Goal: Task Accomplishment & Management: Complete application form

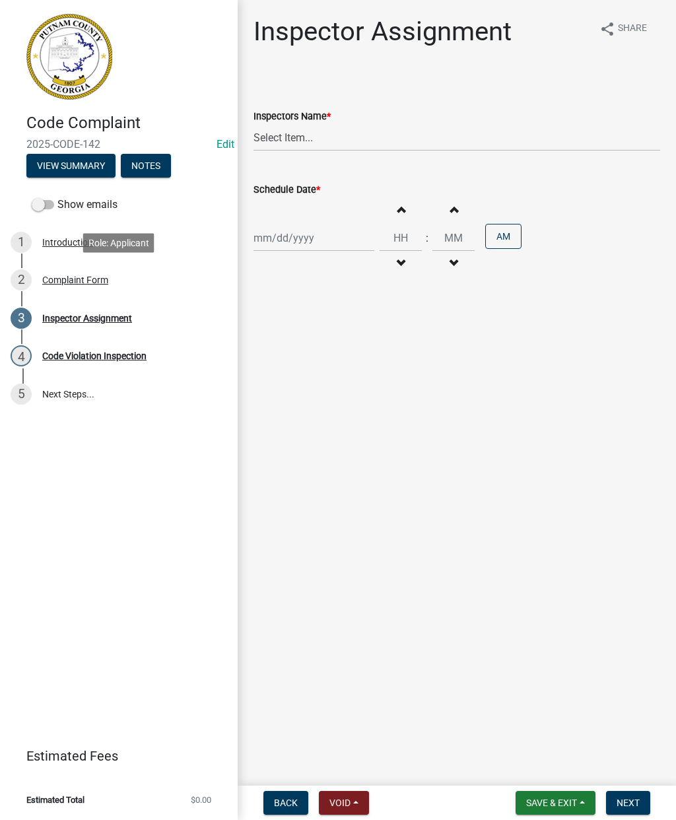
click at [79, 281] on div "Complaint Form" at bounding box center [75, 279] width 66 height 9
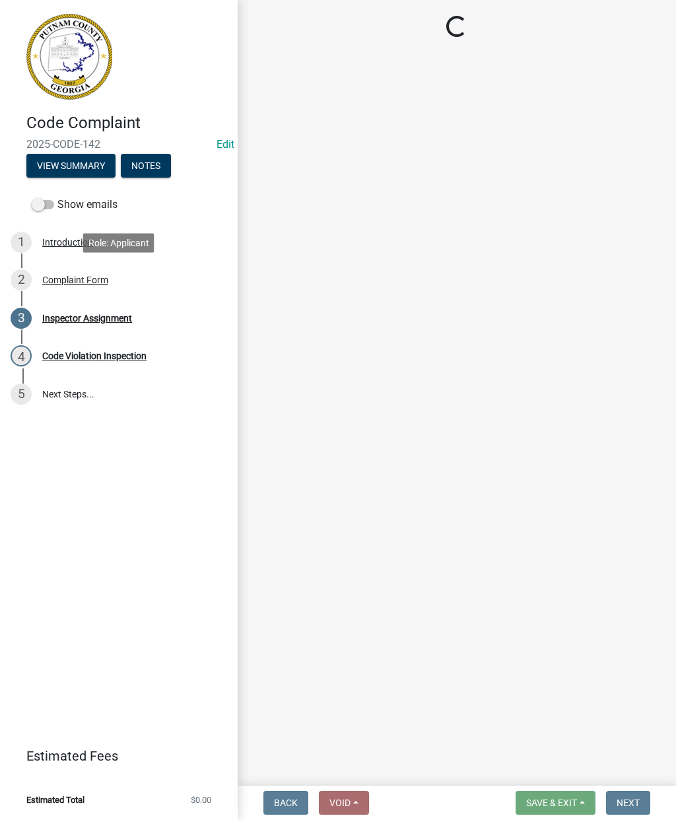
select select "76170ab1-b25a-468b-8231-d5eb0e85b261"
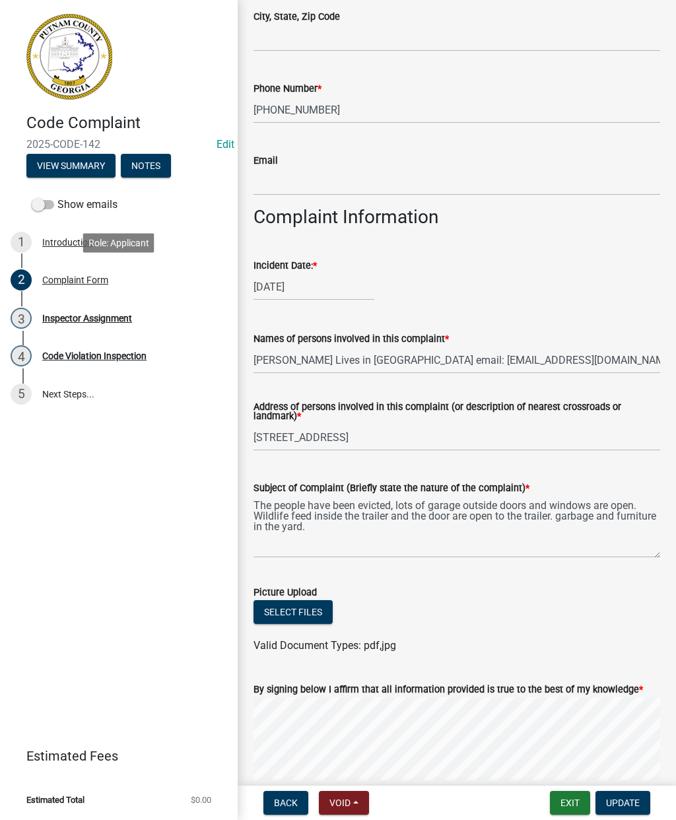
scroll to position [373, 0]
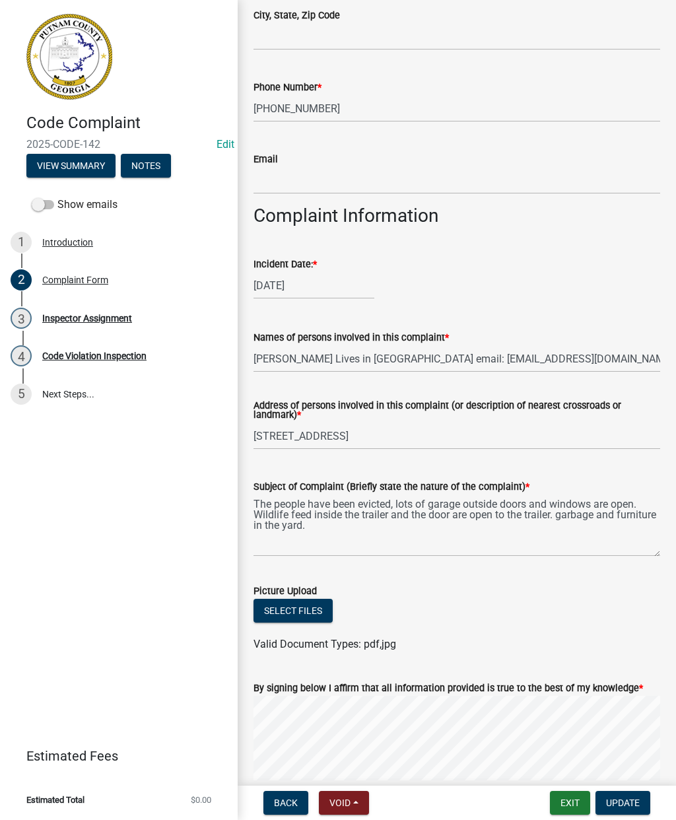
click at [669, 353] on div "Names of persons involved in this complaint * [PERSON_NAME] Lives in [GEOGRAPHI…" at bounding box center [457, 341] width 427 height 61
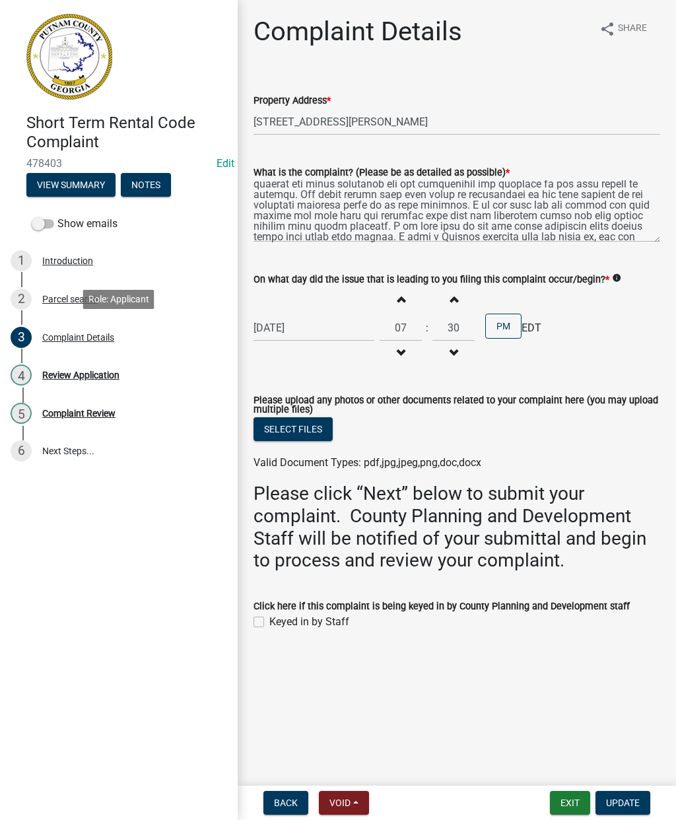
scroll to position [75, 0]
click at [98, 338] on div "Complaint Details" at bounding box center [78, 337] width 72 height 9
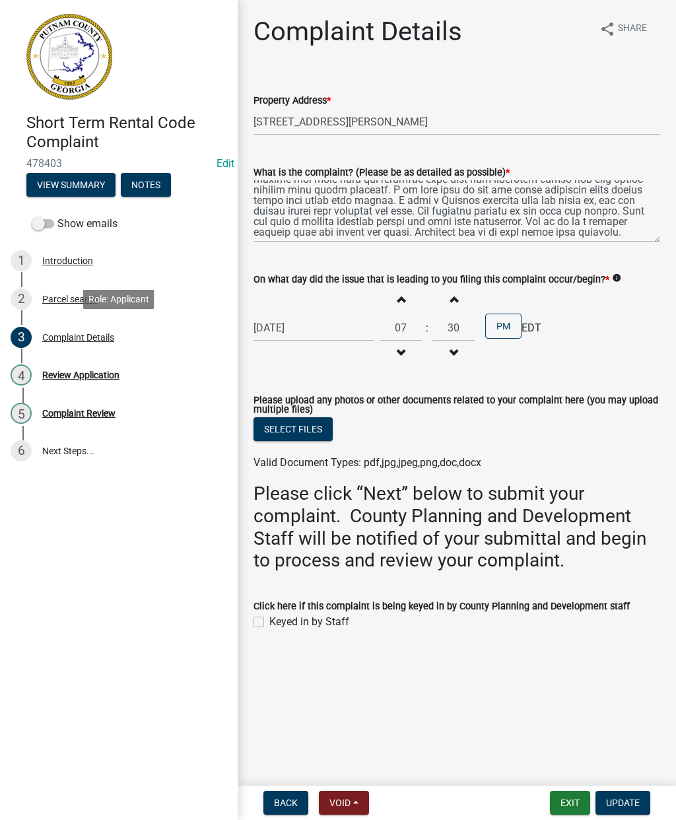
scroll to position [106, 0]
click at [81, 345] on div "3 Complaint Details" at bounding box center [114, 337] width 206 height 21
click at [91, 377] on div "Review Application" at bounding box center [80, 375] width 77 height 9
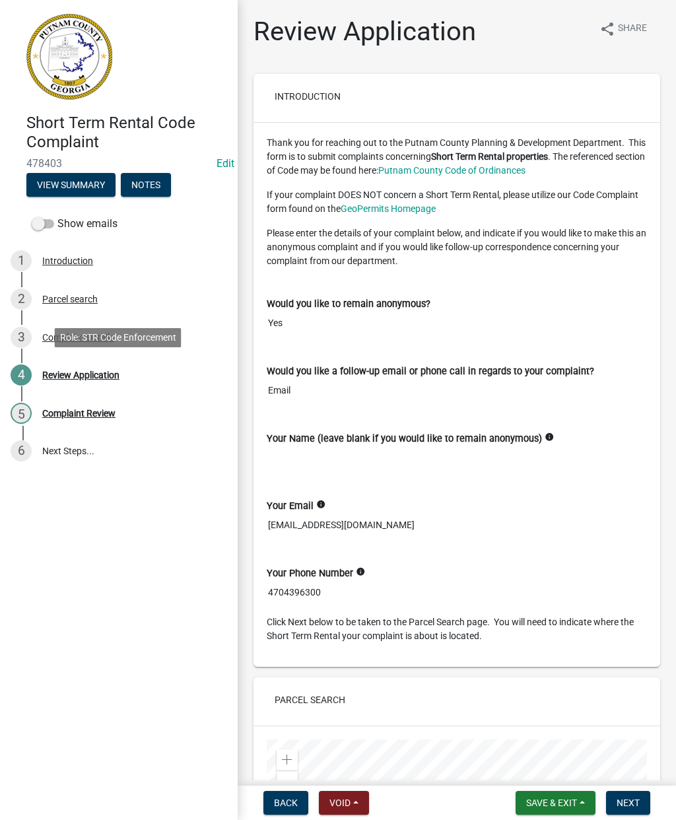
scroll to position [0, 0]
click at [186, 294] on div "2 Parcel search" at bounding box center [114, 299] width 206 height 21
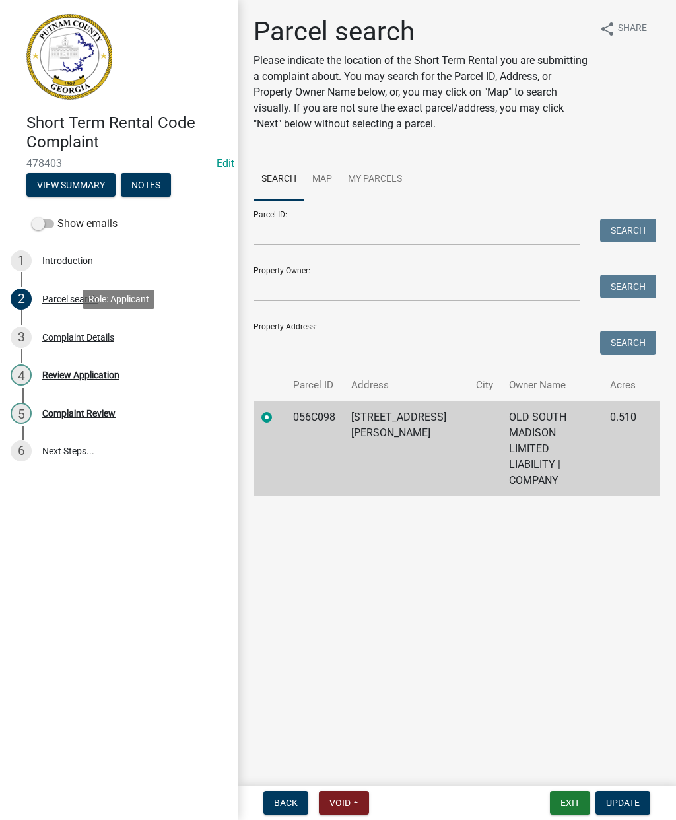
click at [107, 340] on div "Complaint Details" at bounding box center [78, 337] width 72 height 9
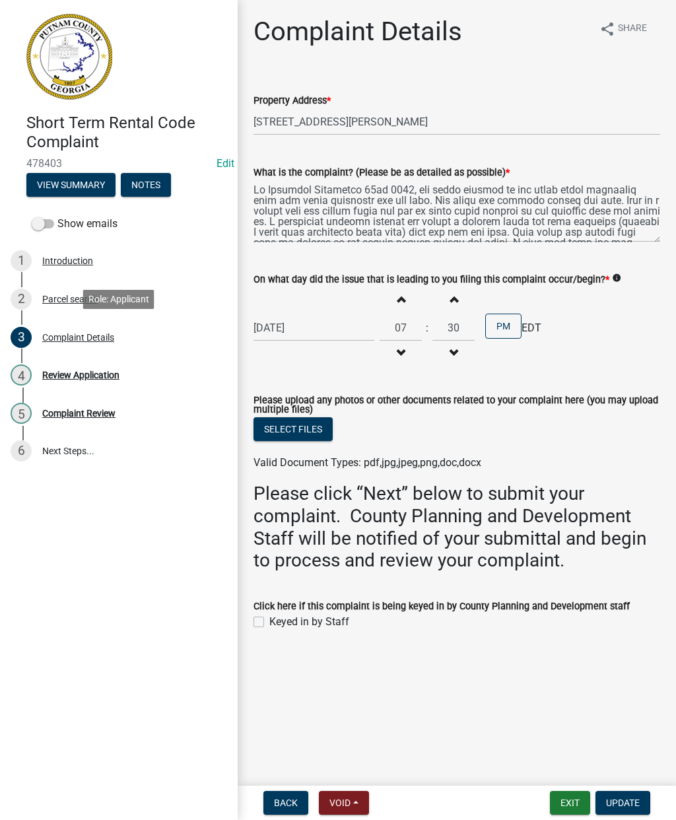
click at [98, 376] on div "Review Application" at bounding box center [80, 375] width 77 height 9
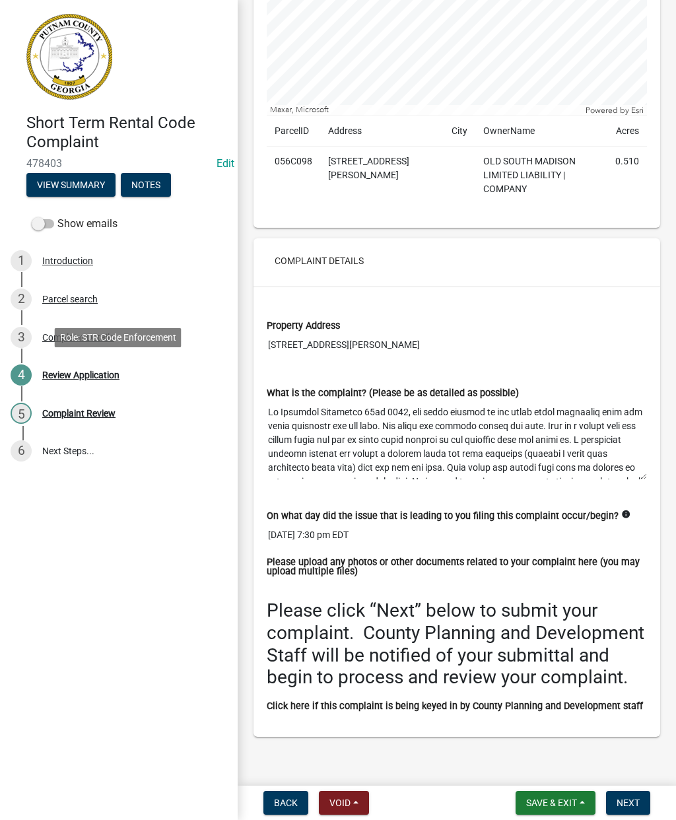
scroll to position [954, 0]
click at [641, 797] on button "Next" at bounding box center [628, 803] width 44 height 24
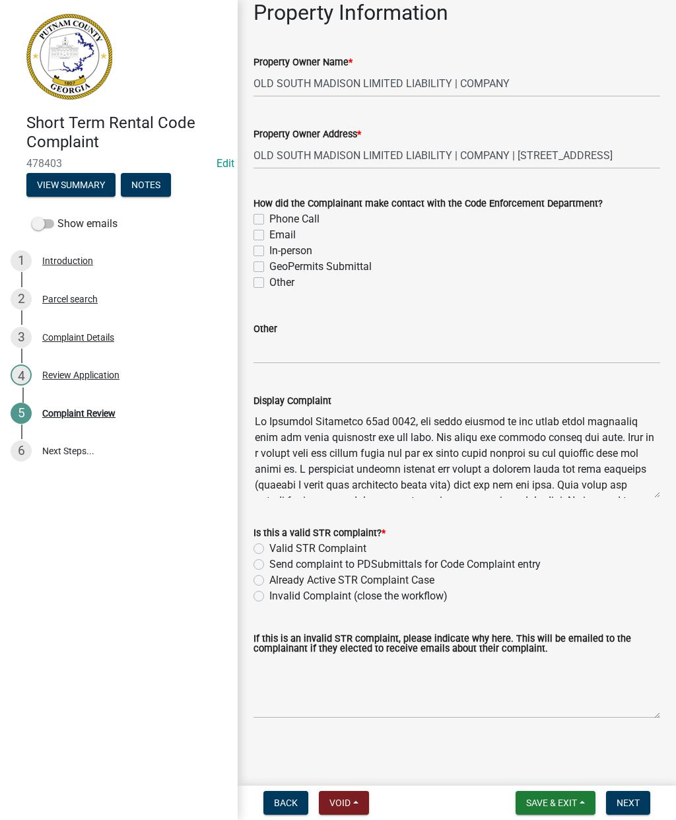
scroll to position [74, 0]
click at [269, 237] on label "Email" at bounding box center [282, 235] width 26 height 16
click at [269, 236] on input "Email" at bounding box center [273, 231] width 9 height 9
checkbox input "true"
checkbox input "false"
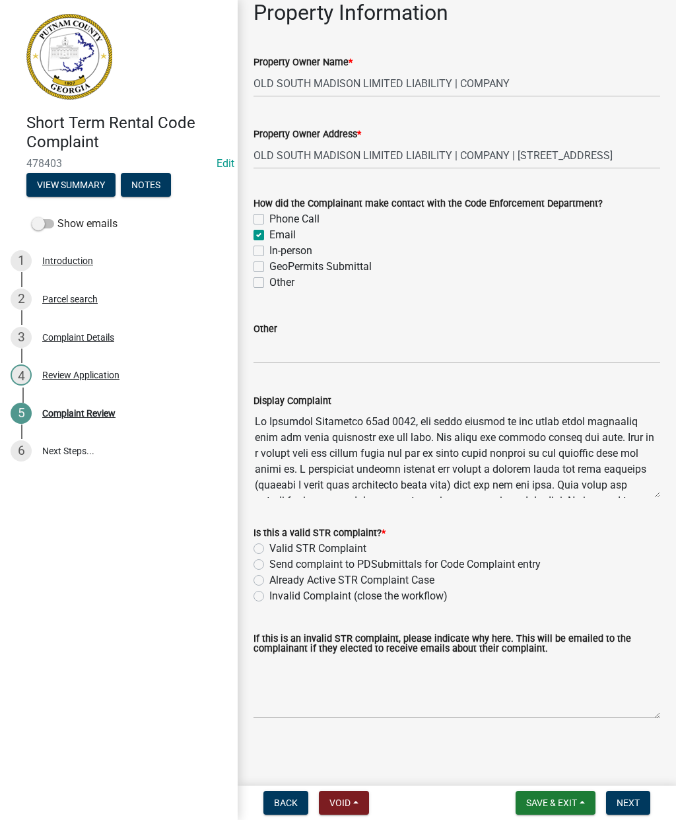
checkbox input "true"
checkbox input "false"
click at [277, 689] on textarea "If this is an invalid STR complaint, please indicate why here. This will be ema…" at bounding box center [457, 688] width 407 height 62
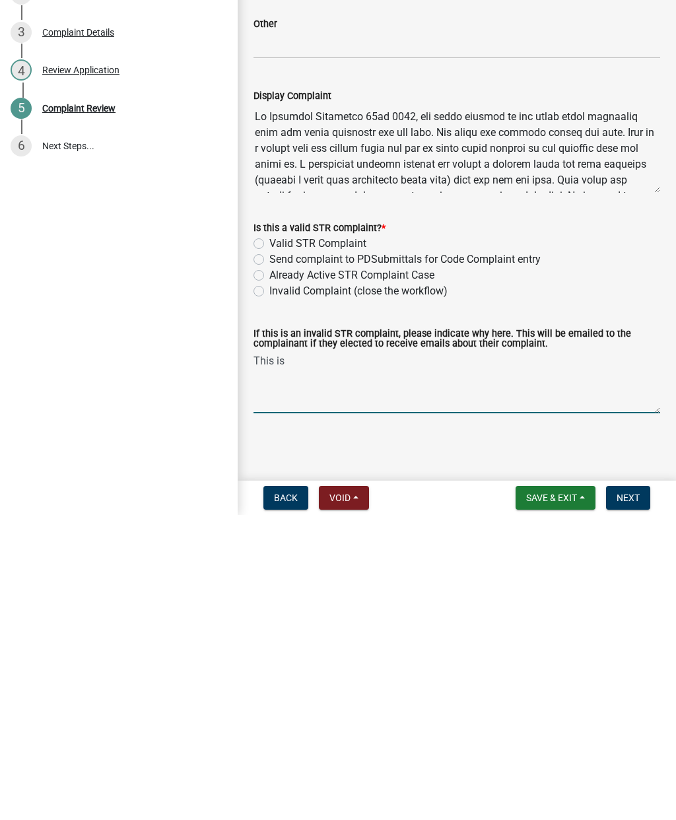
type textarea "This"
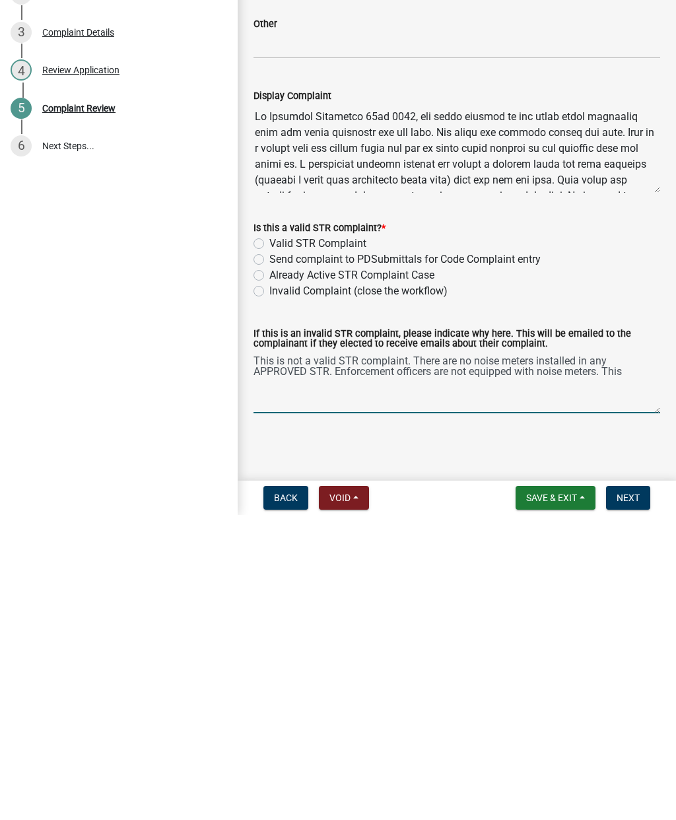
click at [250, 616] on div "If this is an invalid STR complaint, please indicate why here. This will be ema…" at bounding box center [457, 667] width 427 height 102
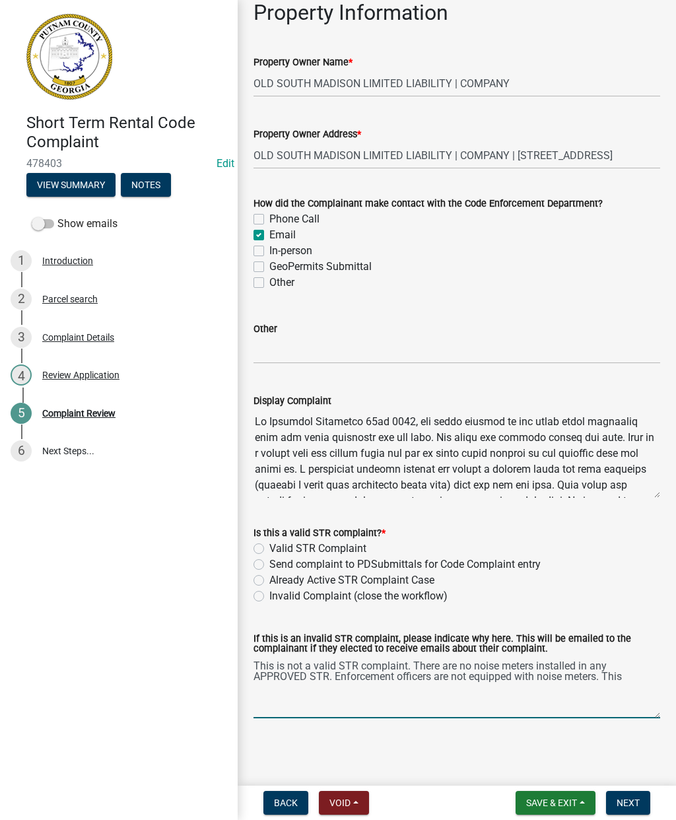
click at [254, 670] on textarea "This is not a valid STR complaint. There are no noise meters installed in any A…" at bounding box center [457, 688] width 407 height 62
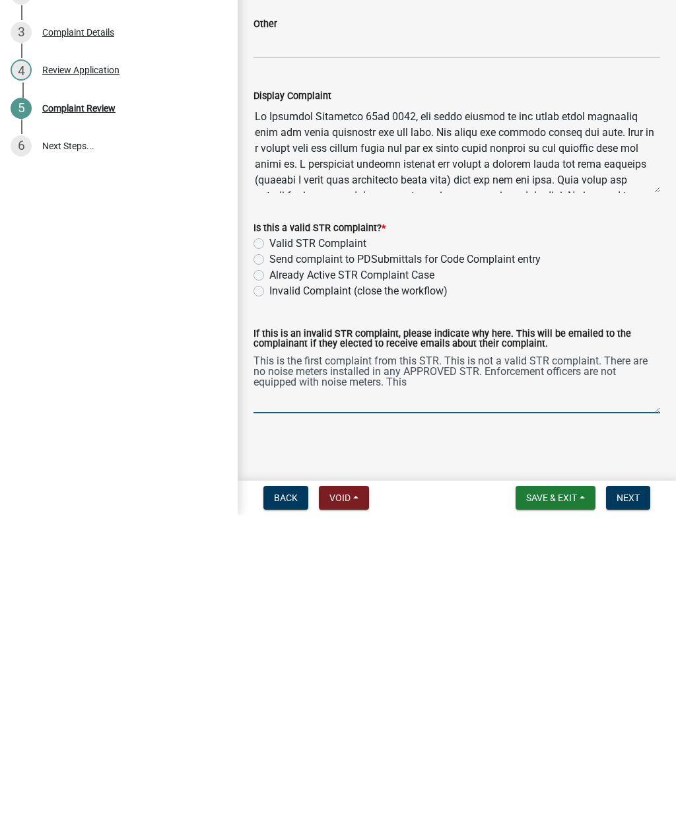
click at [295, 657] on textarea "This is the first complaint from this STR. This is not a valid STR complaint. T…" at bounding box center [457, 688] width 407 height 62
click at [497, 657] on textarea "This is the first complaint from this STR. This is not a valid STR complaint. T…" at bounding box center [457, 688] width 407 height 62
click at [489, 657] on textarea "This is the first complaint from this STR. This is not a valid STR complaint. T…" at bounding box center [457, 688] width 407 height 62
click at [615, 657] on textarea "This is the first complaint from this STR. This is not a valid STR complaint. T…" at bounding box center [457, 688] width 407 height 62
click at [620, 657] on textarea "This is the first complaint from this STR. This is not a valid STR complaint. T…" at bounding box center [457, 688] width 407 height 62
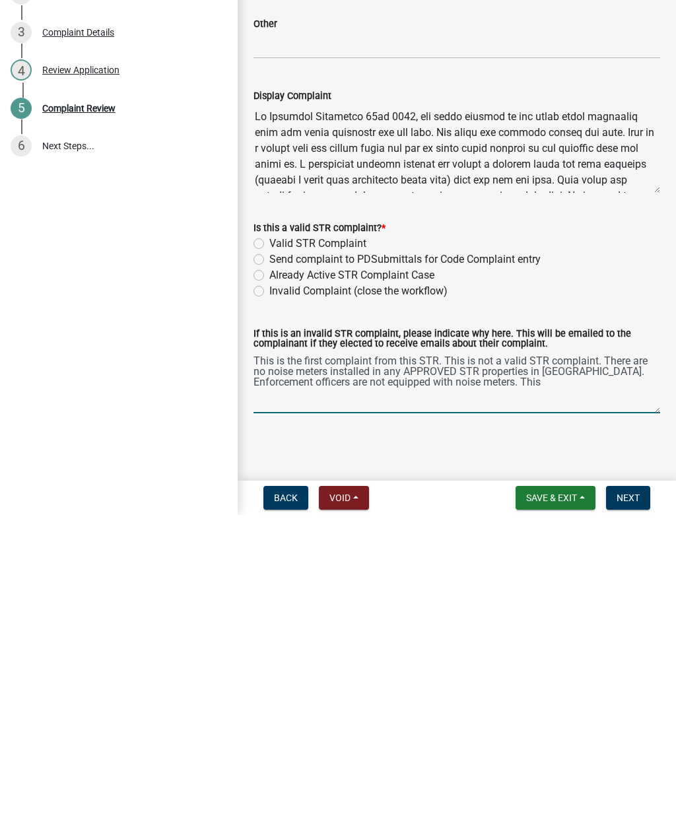
click at [561, 657] on textarea "This is the first complaint from this STR. This is not a valid STR complaint. T…" at bounding box center [457, 688] width 407 height 62
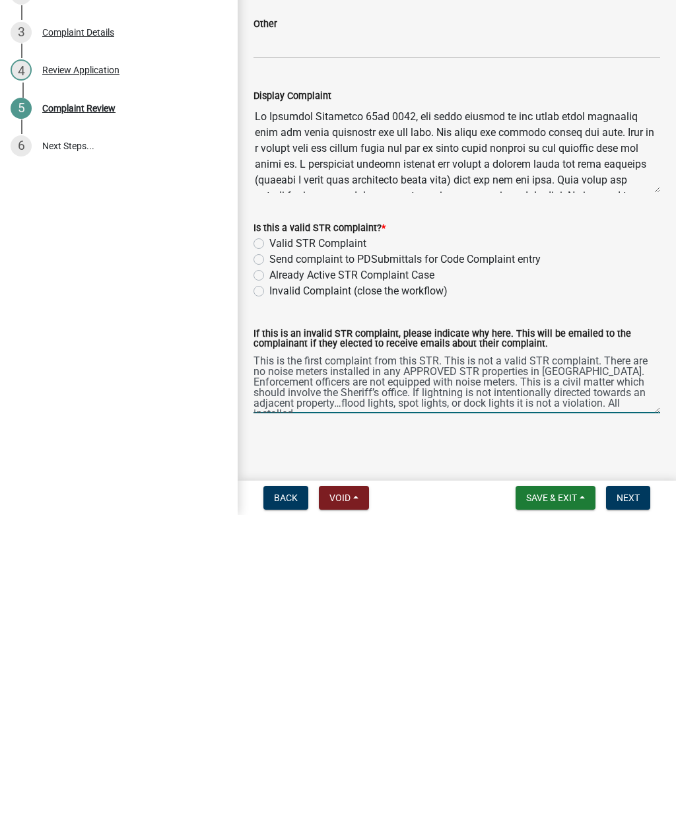
scroll to position [7, 0]
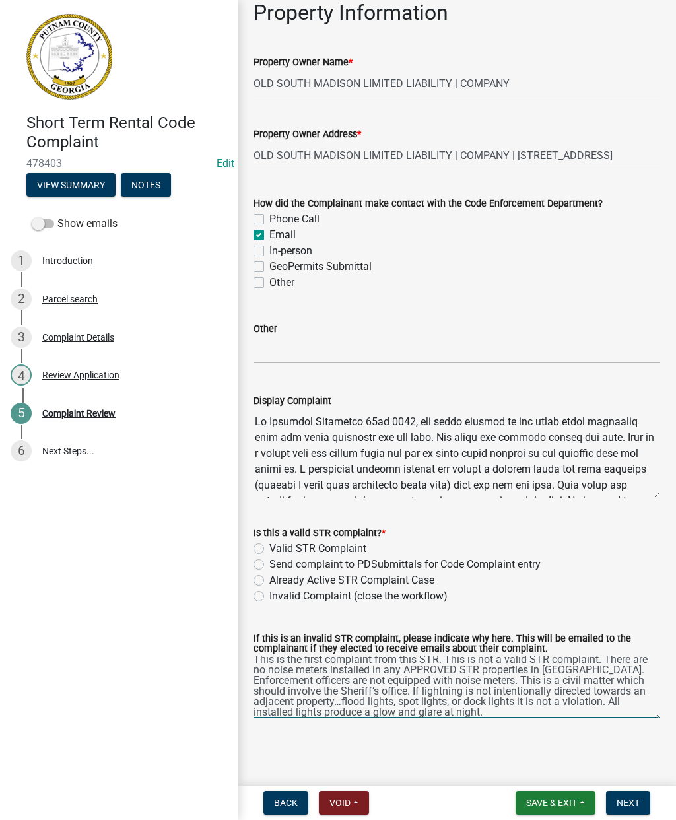
click at [411, 687] on textarea "This is the first complaint from this STR. This is not a valid STR complaint. T…" at bounding box center [457, 688] width 407 height 62
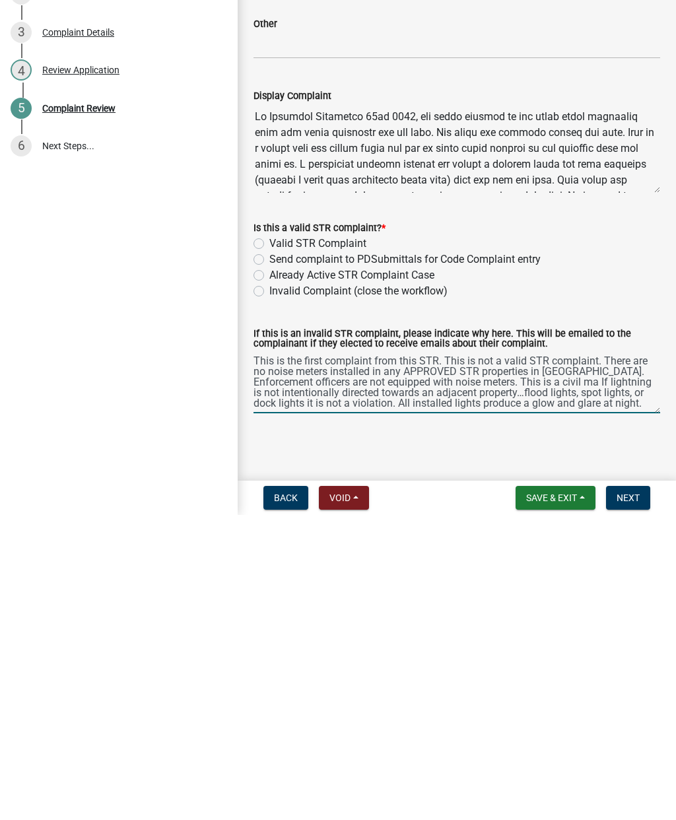
scroll to position [0, 0]
click at [635, 657] on textarea "This is the first complaint from this STR. This is not a valid STR complaint. T…" at bounding box center [457, 688] width 407 height 62
click at [534, 657] on textarea "This is the first complaint from this STR. This is not a valid STR complaint. T…" at bounding box center [457, 688] width 407 height 62
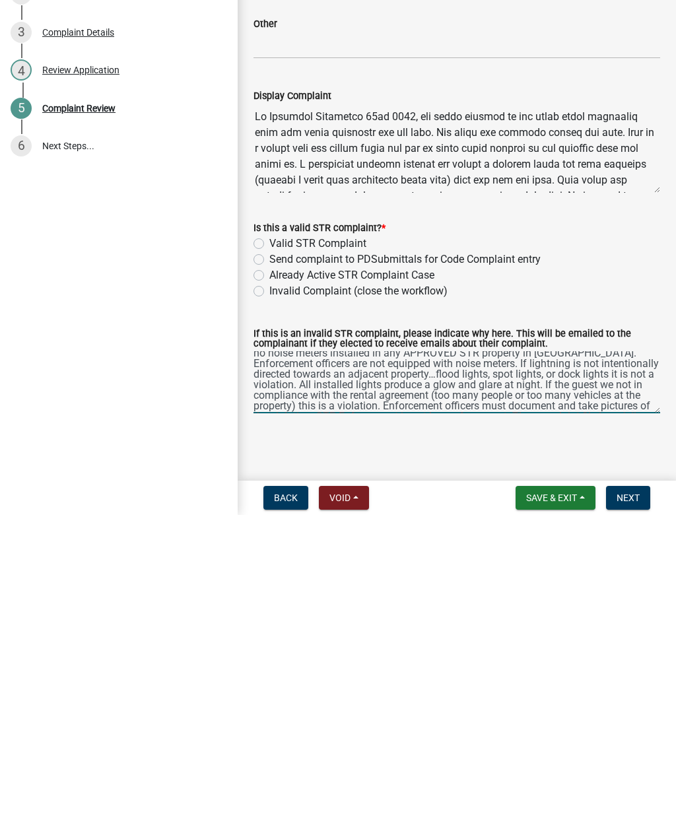
scroll to position [21, 0]
click at [557, 657] on textarea "This is the first complaint from this STR. This is not a valid STR complaint. T…" at bounding box center [457, 688] width 407 height 62
click at [296, 657] on textarea "This is the first complaint from this STR. This is not a valid STR complaint. T…" at bounding box center [457, 688] width 407 height 62
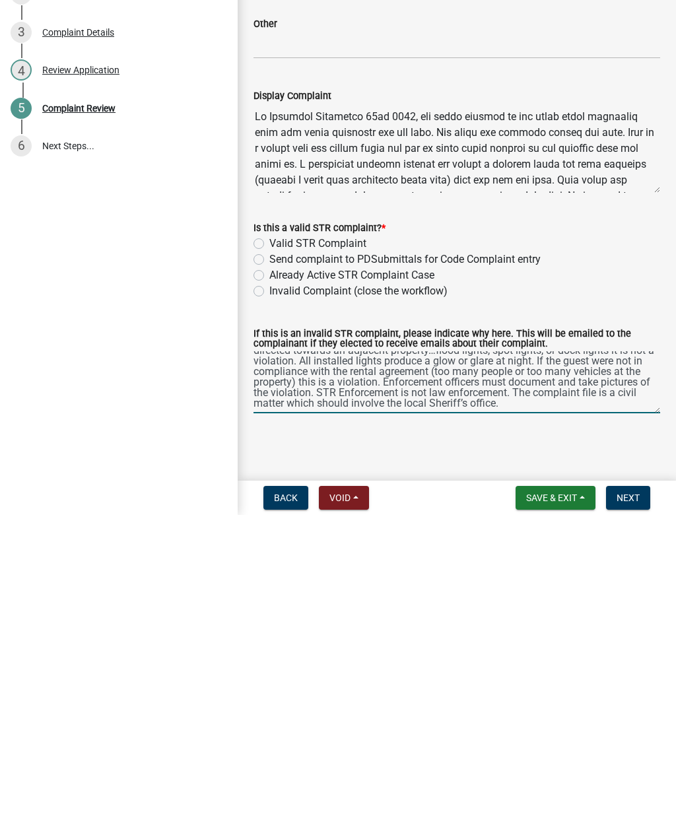
scroll to position [42, 0]
click at [569, 657] on textarea "This is the first complaint from this STR. This is not a valid STR complaint. T…" at bounding box center [457, 688] width 407 height 62
type textarea "This is the first complaint from this STR. This is not a valid STR complaint. T…"
click at [269, 589] on label "Invalid Complaint (close the workflow)" at bounding box center [358, 597] width 178 height 16
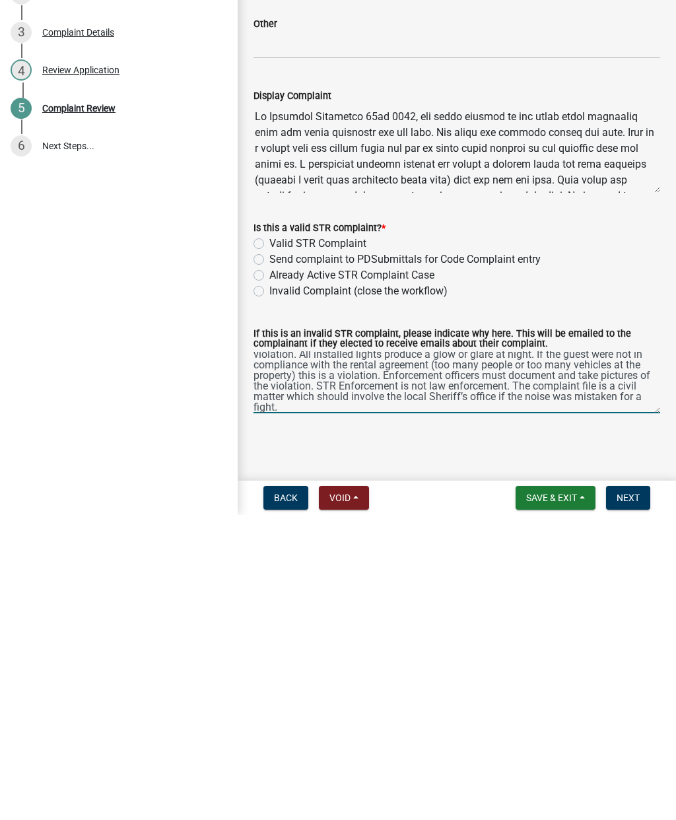
click at [269, 589] on input "Invalid Complaint (close the workflow)" at bounding box center [273, 593] width 9 height 9
radio input "true"
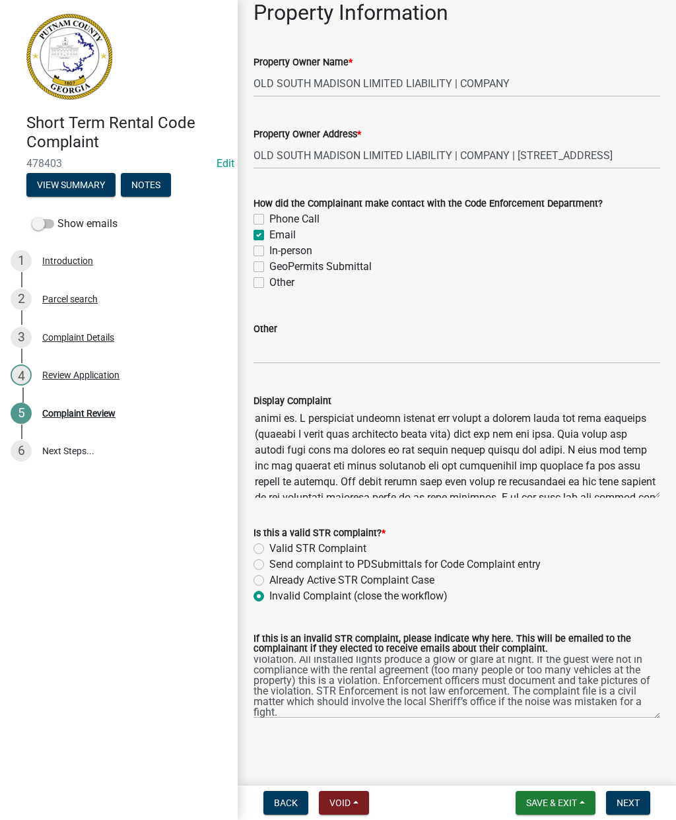
scroll to position [54, 0]
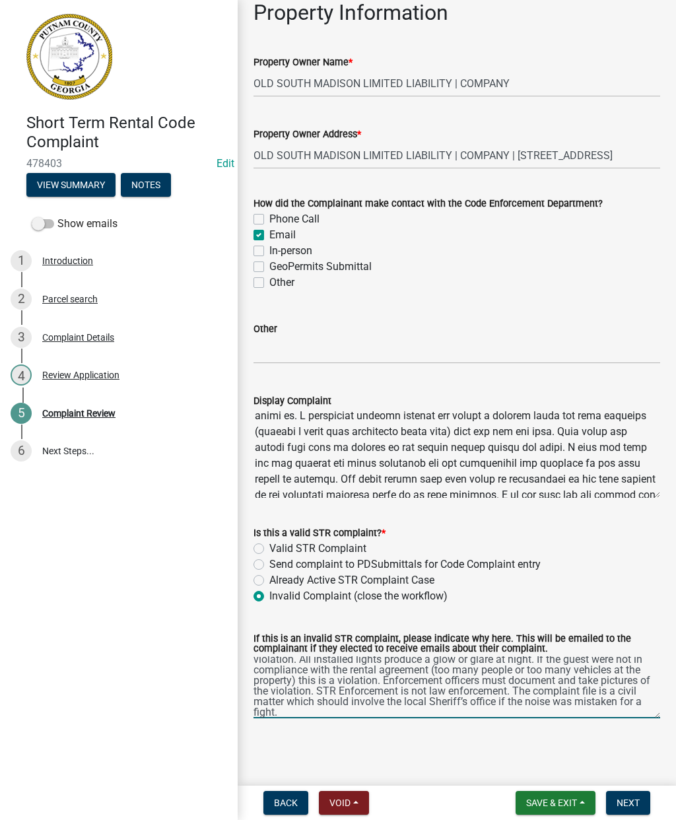
click at [614, 703] on textarea "This is the first complaint from this STR. This is not a valid STR complaint. T…" at bounding box center [457, 688] width 407 height 62
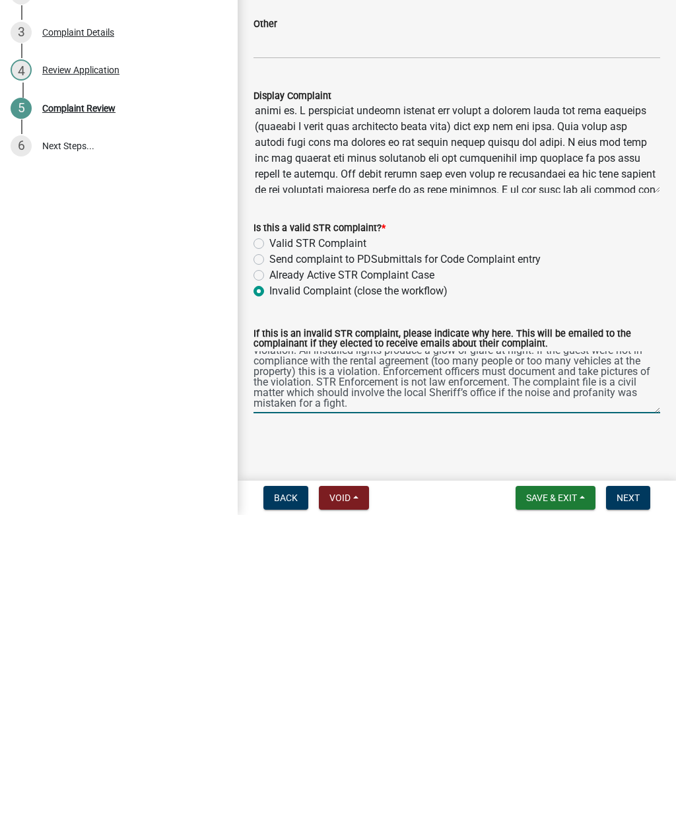
scroll to position [53, 0]
click at [438, 657] on textarea "This is the first complaint from this STR. This is not a valid STR complaint. T…" at bounding box center [457, 688] width 407 height 62
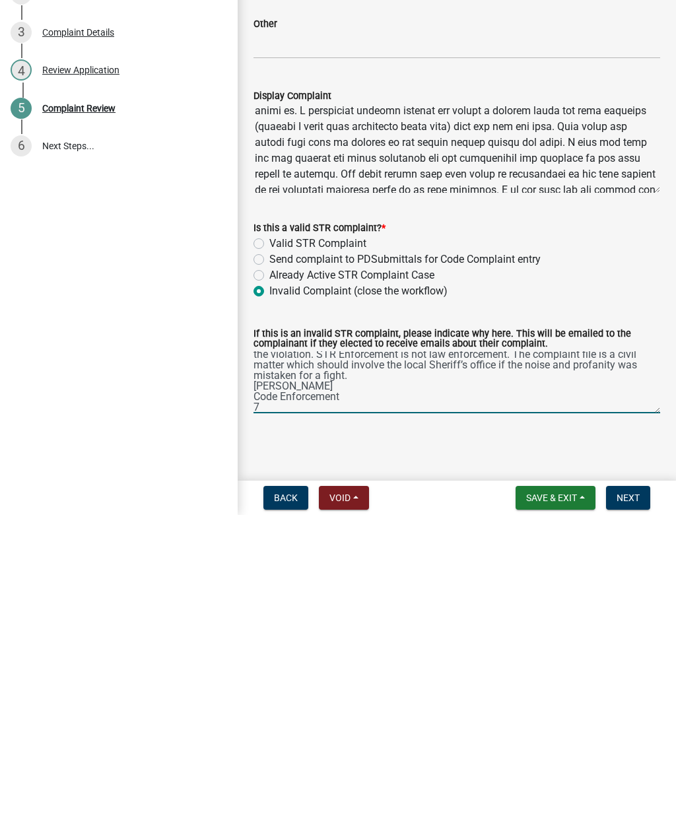
scroll to position [81, 0]
click at [418, 657] on textarea "This is the first complaint from this STR. This is not a valid STR complaint. T…" at bounding box center [457, 688] width 407 height 62
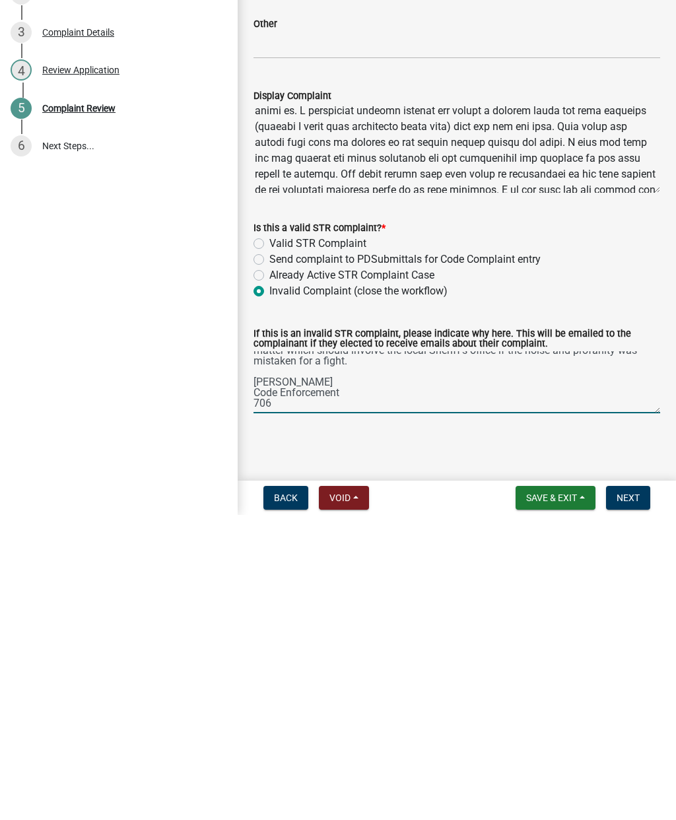
scroll to position [95, 0]
click at [291, 657] on textarea "This is the first complaint from this STR. This is not a valid STR complaint. T…" at bounding box center [457, 688] width 407 height 62
type textarea "This is the first complaint from this STR. This is not a valid STR complaint. T…"
click at [635, 791] on button "Next" at bounding box center [628, 803] width 44 height 24
